Goal: Task Accomplishment & Management: Use online tool/utility

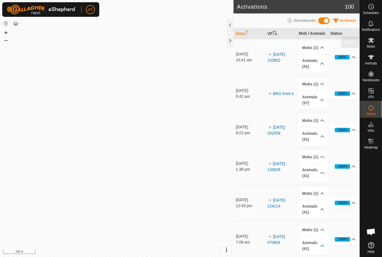
click at [376, 39] on es-mob-svg-icon at bounding box center [372, 40] width 10 height 9
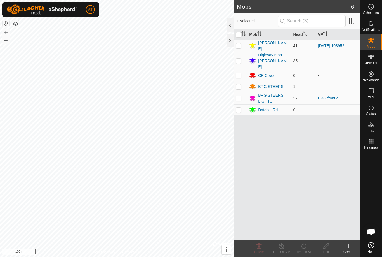
click at [256, 38] on th "Mob" at bounding box center [269, 34] width 44 height 11
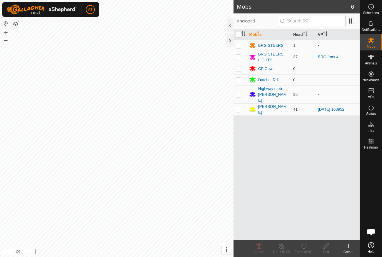
click at [242, 43] on td at bounding box center [240, 45] width 13 height 11
click at [240, 46] on p-checkbox at bounding box center [239, 45] width 6 height 4
checkbox input "false"
click at [243, 103] on td at bounding box center [240, 109] width 13 height 12
checkbox input "true"
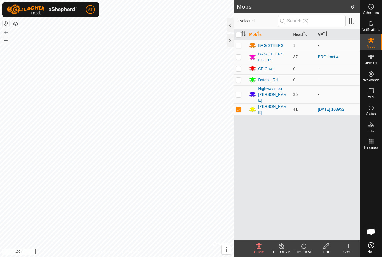
click at [348, 248] on icon at bounding box center [349, 245] width 7 height 7
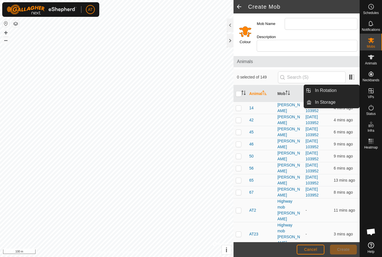
click at [331, 103] on span "In Storage" at bounding box center [325, 102] width 21 height 7
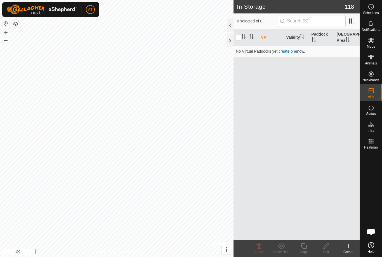
click at [350, 247] on icon at bounding box center [349, 245] width 7 height 7
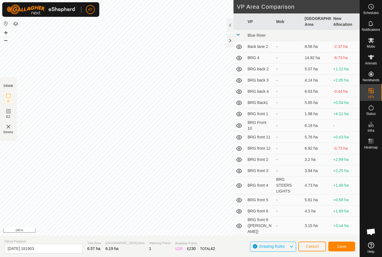
click at [343, 242] on button "Save" at bounding box center [342, 246] width 27 height 10
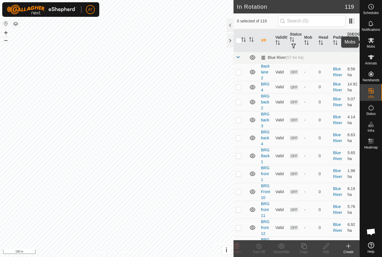
click at [373, 44] on es-mob-svg-icon at bounding box center [372, 40] width 10 height 9
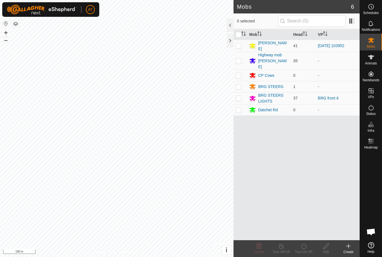
click at [243, 43] on td at bounding box center [240, 46] width 13 height 12
checkbox input "true"
click at [309, 247] on turn-on-svg-icon at bounding box center [304, 245] width 22 height 7
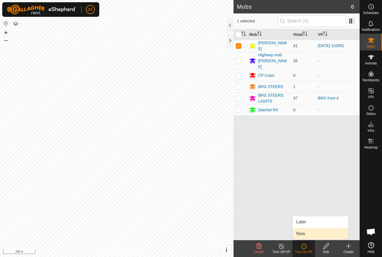
click at [306, 236] on link "Now" at bounding box center [320, 233] width 55 height 11
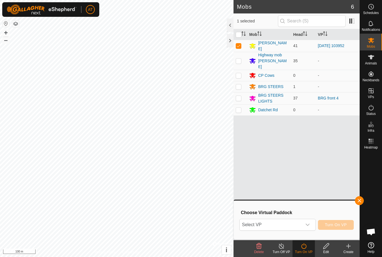
click at [268, 230] on span "Select VP" at bounding box center [271, 224] width 62 height 11
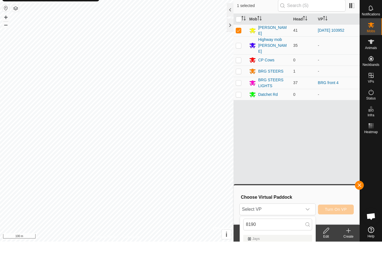
scroll to position [15, 0]
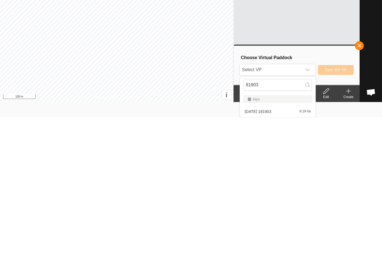
type input "81903"
click at [272, 249] on span "2025-09-27 181903" at bounding box center [258, 251] width 27 height 4
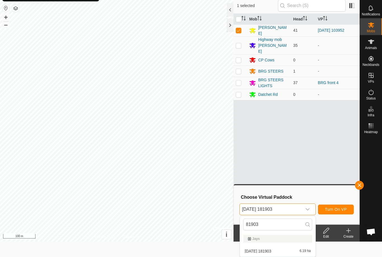
scroll to position [0, 0]
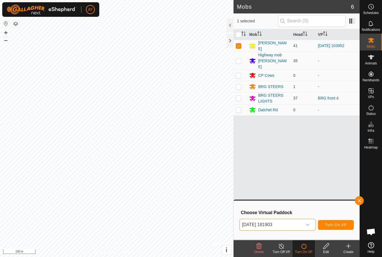
click at [337, 225] on span "Turn On VP" at bounding box center [336, 224] width 22 height 4
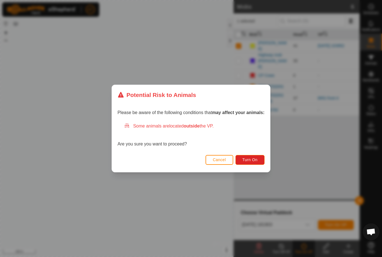
click at [250, 164] on button "Turn On" at bounding box center [250, 160] width 29 height 10
